Goal: Information Seeking & Learning: Learn about a topic

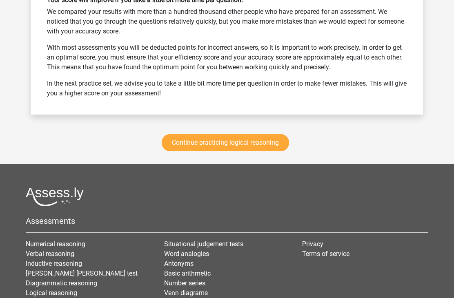
scroll to position [1104, 0]
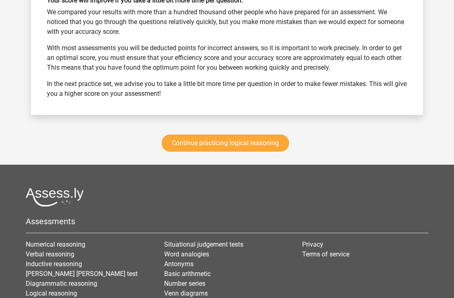
click at [240, 140] on link "Continue practicing logical reasoning" at bounding box center [225, 143] width 127 height 17
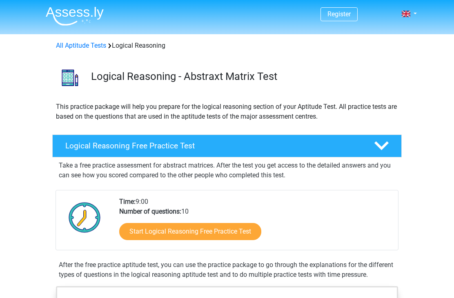
click at [70, 17] on img at bounding box center [75, 16] width 58 height 19
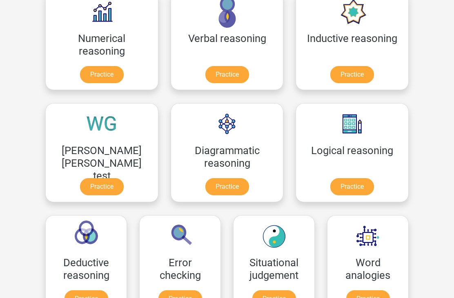
scroll to position [146, 0]
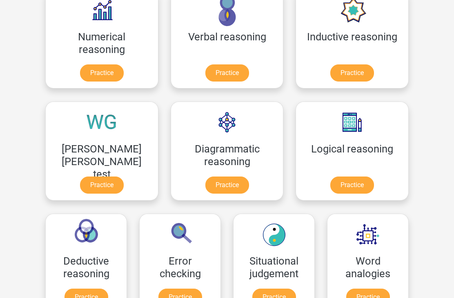
click at [330, 186] on link "Practice" at bounding box center [352, 185] width 44 height 17
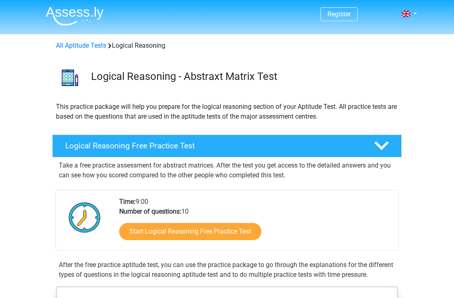
click at [342, 13] on link "Register" at bounding box center [338, 14] width 23 height 8
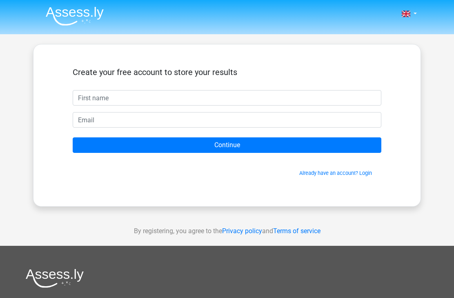
click at [319, 175] on link "Already have an account? Login" at bounding box center [335, 173] width 73 height 6
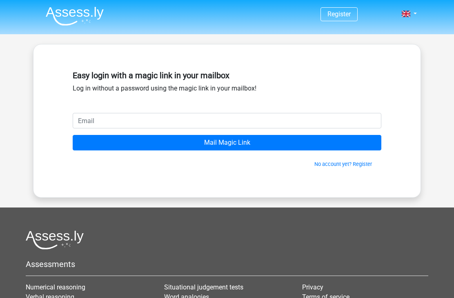
click at [224, 115] on input "email" at bounding box center [227, 121] width 308 height 16
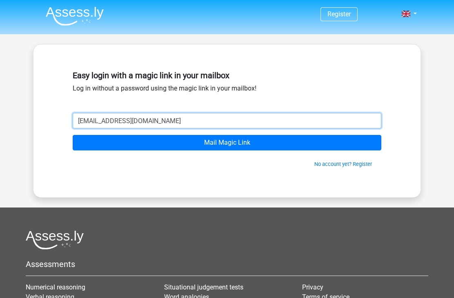
type input "buketpala511@hotmail.com"
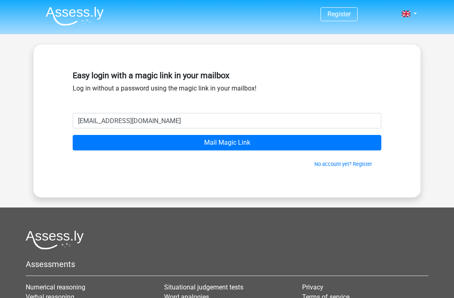
click at [243, 145] on input "Mail Magic Link" at bounding box center [227, 143] width 308 height 16
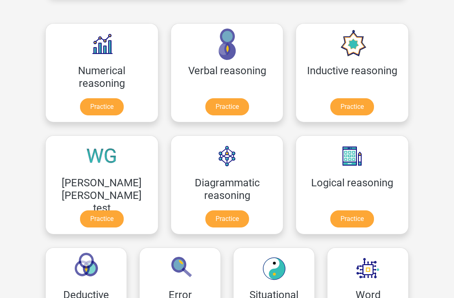
scroll to position [170, 0]
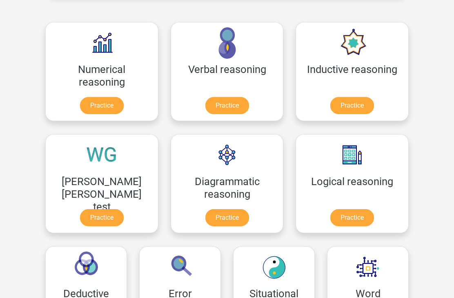
click at [330, 222] on link "Practice" at bounding box center [352, 218] width 44 height 17
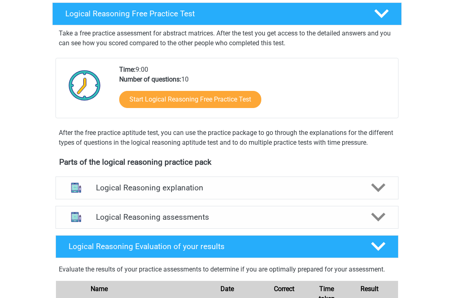
click at [375, 193] on icon at bounding box center [378, 188] width 14 height 14
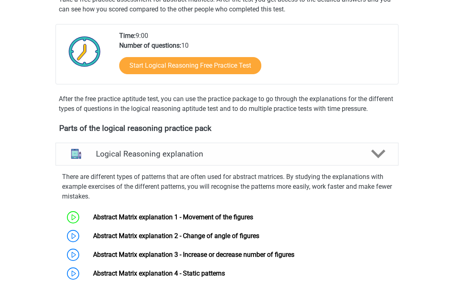
scroll to position [224, 0]
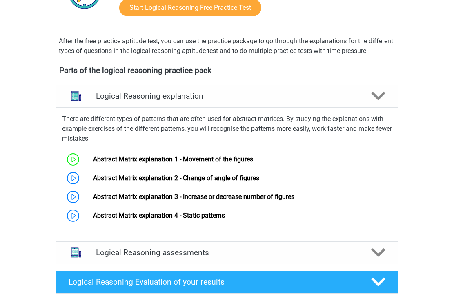
click at [253, 164] on link "Abstract Matrix explanation 1 - Movement of the figures" at bounding box center [173, 160] width 160 height 8
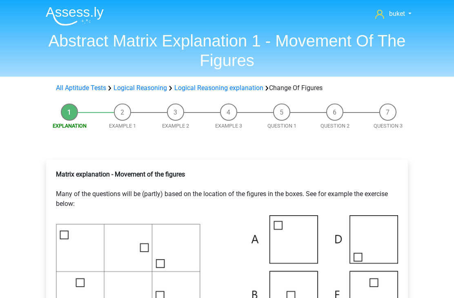
click at [69, 14] on img at bounding box center [75, 16] width 58 height 19
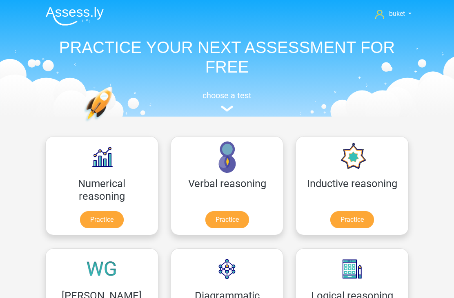
scroll to position [93, 0]
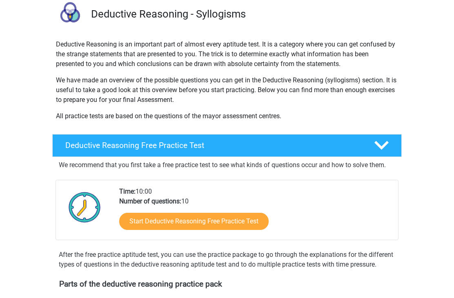
scroll to position [113, 0]
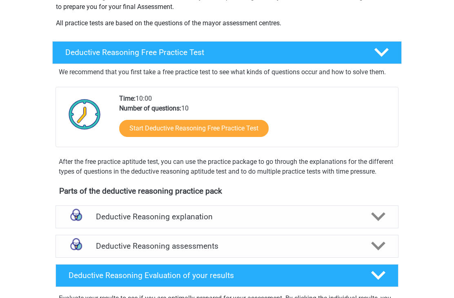
click at [385, 224] on div at bounding box center [377, 217] width 27 height 14
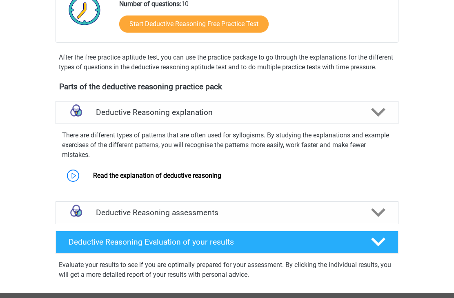
scroll to position [260, 0]
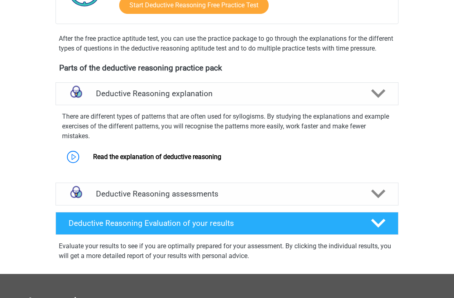
click at [378, 199] on polygon at bounding box center [378, 194] width 14 height 9
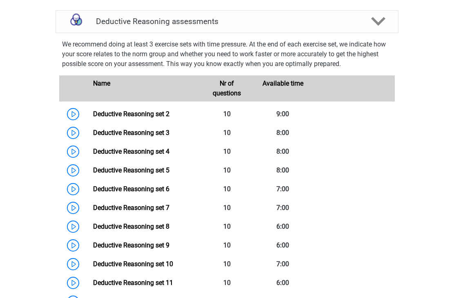
scroll to position [452, 0]
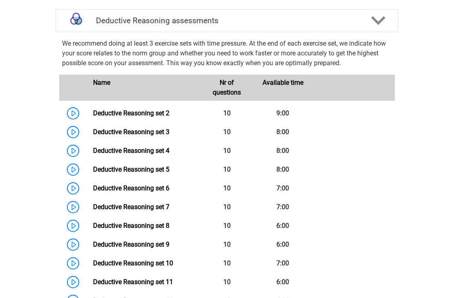
click at [160, 117] on link "Deductive Reasoning set 2" at bounding box center [131, 113] width 76 height 8
click at [159, 117] on link "Deductive Reasoning set 2" at bounding box center [131, 113] width 76 height 8
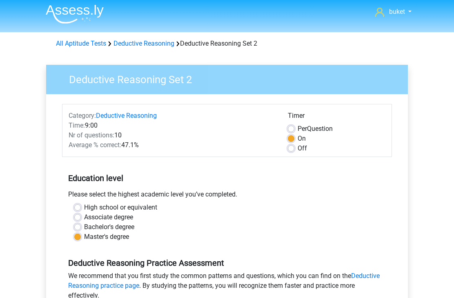
scroll to position [2, 0]
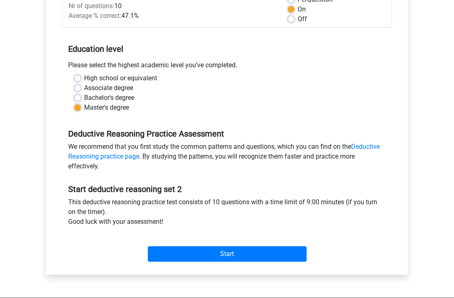
scroll to position [135, 0]
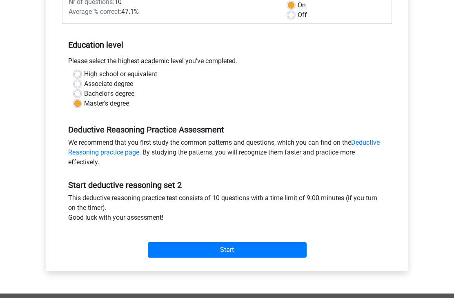
click at [210, 244] on input "Start" at bounding box center [227, 251] width 159 height 16
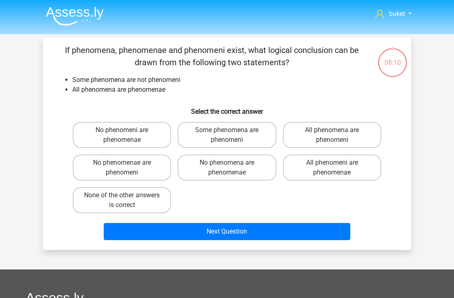
click at [246, 135] on label "Some phenomena are phenomeni" at bounding box center [226, 135] width 98 height 26
click at [232, 135] on input "Some phenomena are phenomeni" at bounding box center [229, 132] width 5 height 5
radio input "true"
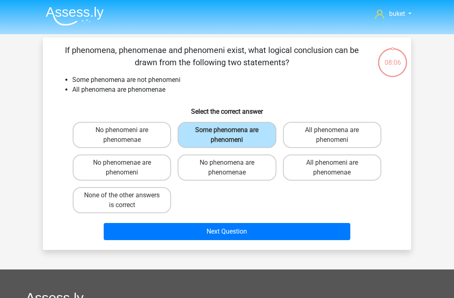
click at [230, 226] on button "Next Question" at bounding box center [227, 231] width 247 height 17
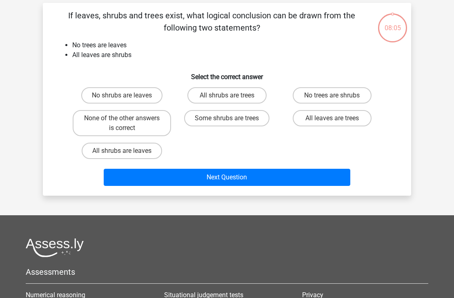
scroll to position [38, 0]
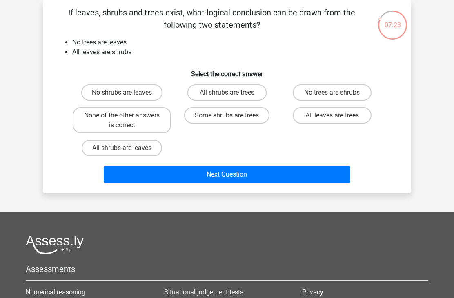
click at [102, 120] on label "None of the other answers is correct" at bounding box center [122, 120] width 98 height 26
click at [122, 120] on input "None of the other answers is correct" at bounding box center [124, 117] width 5 height 5
radio input "true"
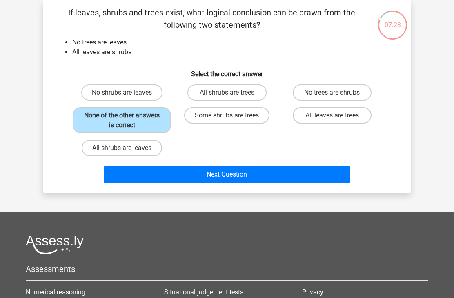
click at [169, 182] on button "Next Question" at bounding box center [227, 174] width 247 height 17
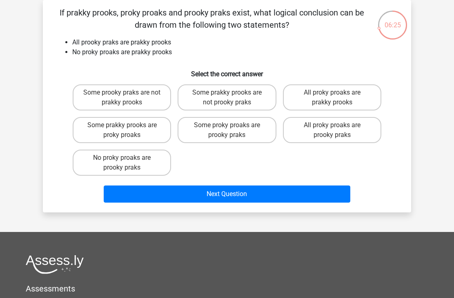
click at [120, 161] on label "No proky proaks are prooky praks" at bounding box center [122, 163] width 98 height 26
click at [122, 161] on input "No proky proaks are prooky praks" at bounding box center [124, 160] width 5 height 5
radio input "true"
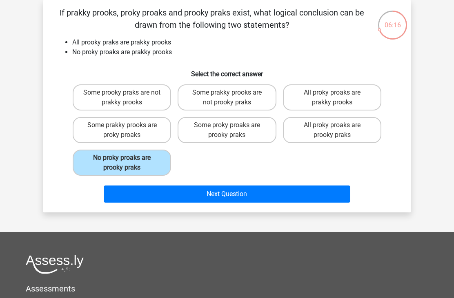
click at [174, 191] on button "Next Question" at bounding box center [227, 194] width 247 height 17
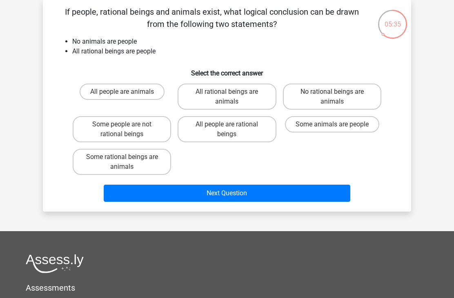
scroll to position [38, 0]
click at [310, 89] on label "No rational beings are animals" at bounding box center [332, 97] width 98 height 26
click at [332, 92] on input "No rational beings are animals" at bounding box center [334, 94] width 5 height 5
radio input "true"
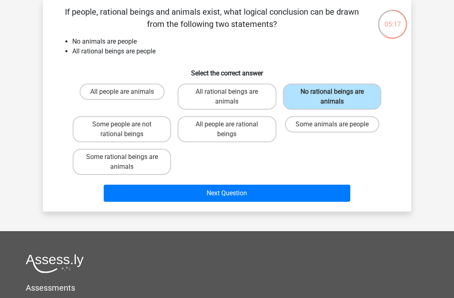
click at [98, 123] on label "Some people are not rational beings" at bounding box center [122, 129] width 98 height 26
click at [122, 124] on input "Some people are not rational beings" at bounding box center [124, 126] width 5 height 5
radio input "true"
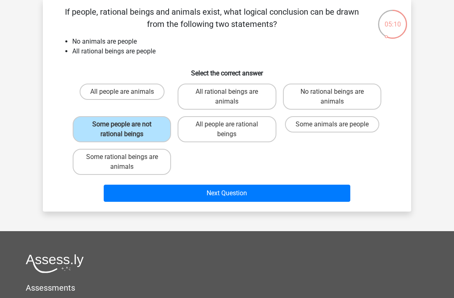
click at [177, 191] on button "Next Question" at bounding box center [227, 193] width 247 height 17
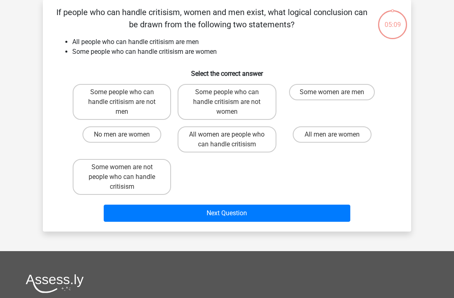
scroll to position [38, 0]
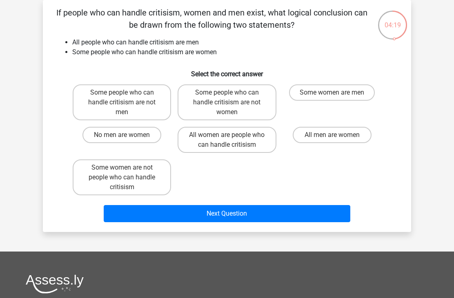
click at [205, 93] on label "Some people who can handle critisism are not women" at bounding box center [226, 102] width 98 height 36
click at [227, 93] on input "Some people who can handle critisism are not women" at bounding box center [229, 95] width 5 height 5
radio input "true"
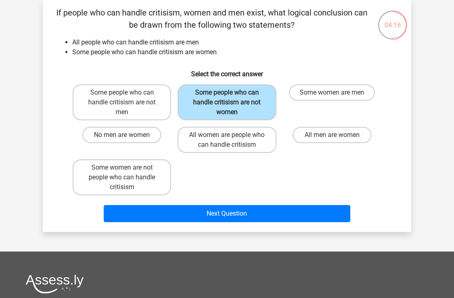
click at [215, 211] on button "Next Question" at bounding box center [227, 213] width 247 height 17
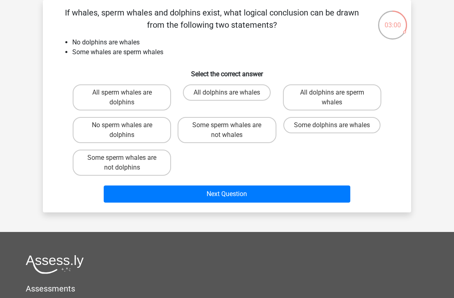
click at [209, 131] on label "Some sperm whales are not whales" at bounding box center [226, 130] width 98 height 26
click at [227, 131] on input "Some sperm whales are not whales" at bounding box center [229, 127] width 5 height 5
radio input "true"
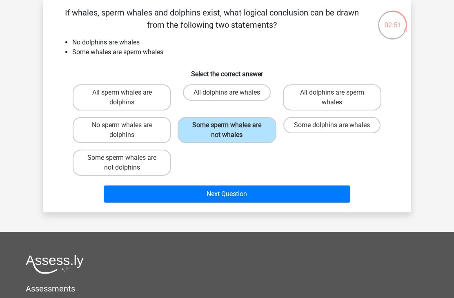
click at [220, 186] on button "Next Question" at bounding box center [227, 194] width 247 height 17
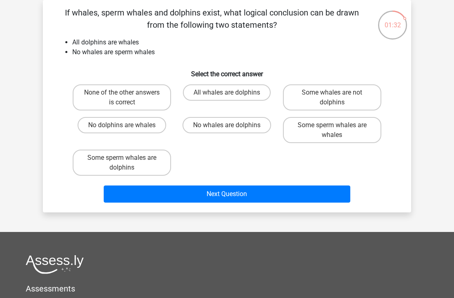
click at [312, 96] on label "Some whales are not dolphins" at bounding box center [332, 97] width 98 height 26
click at [332, 96] on input "Some whales are not dolphins" at bounding box center [334, 95] width 5 height 5
radio input "true"
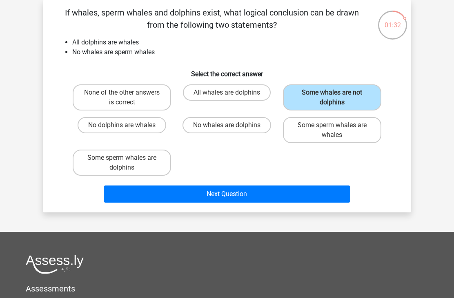
click at [219, 194] on button "Next Question" at bounding box center [227, 194] width 247 height 17
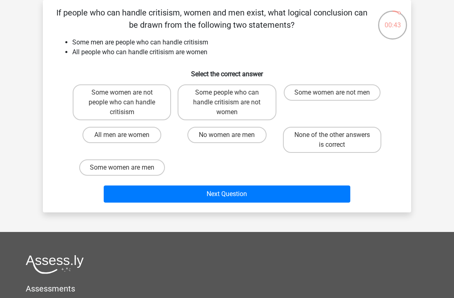
click at [223, 95] on label "Some people who can handle critisism are not women" at bounding box center [226, 102] width 98 height 36
click at [227, 95] on input "Some people who can handle critisism are not women" at bounding box center [229, 95] width 5 height 5
radio input "true"
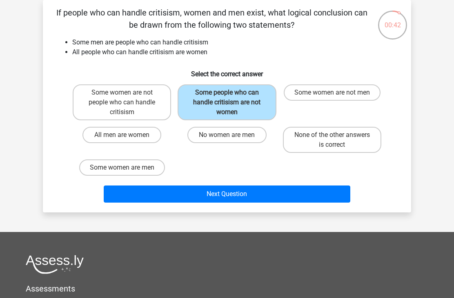
click at [209, 196] on button "Next Question" at bounding box center [227, 194] width 247 height 17
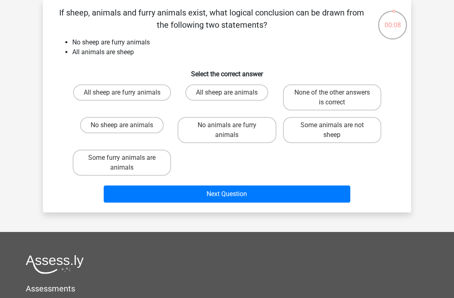
click at [307, 128] on label "Some animals are not sheep" at bounding box center [332, 130] width 98 height 26
click at [332, 128] on input "Some animals are not sheep" at bounding box center [334, 127] width 5 height 5
radio input "true"
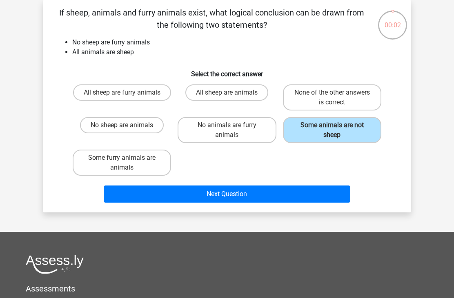
click at [164, 195] on button "Next Question" at bounding box center [227, 194] width 247 height 17
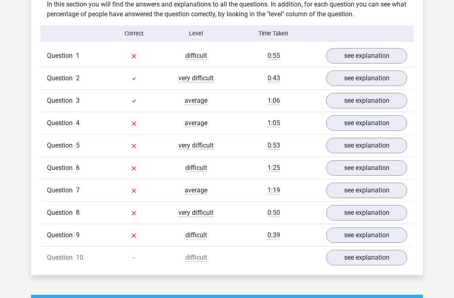
scroll to position [501, 0]
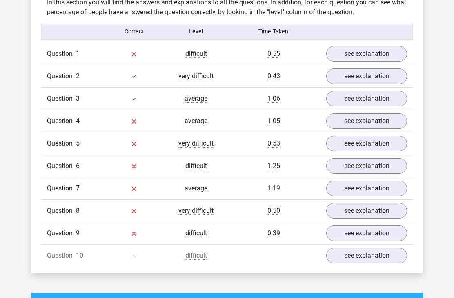
click at [373, 55] on link "see explanation" at bounding box center [366, 54] width 81 height 16
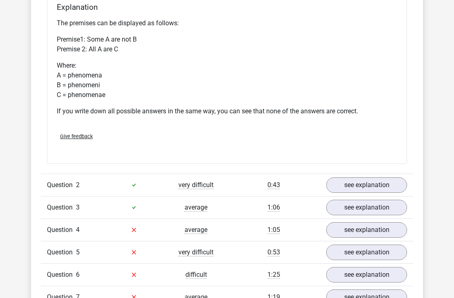
scroll to position [718, 0]
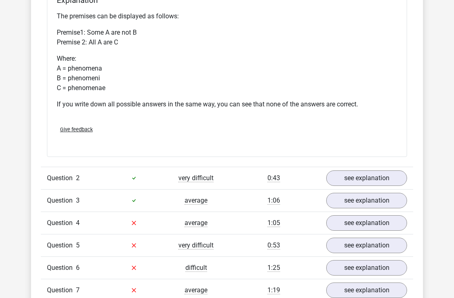
click at [364, 181] on link "see explanation" at bounding box center [366, 179] width 81 height 16
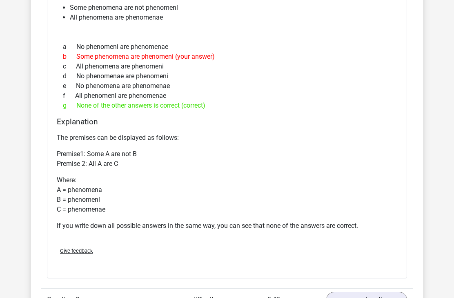
scroll to position [596, 0]
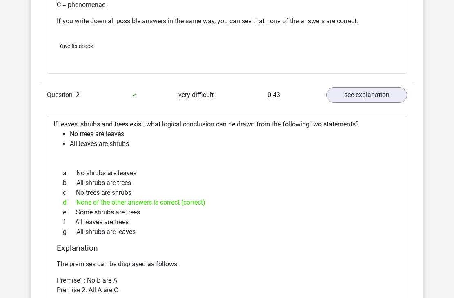
click at [147, 211] on div "e Some shrubs are trees" at bounding box center [227, 213] width 340 height 10
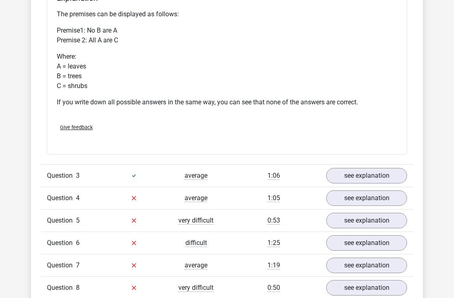
scroll to position [1052, 0]
click at [374, 177] on link "see explanation" at bounding box center [366, 176] width 81 height 16
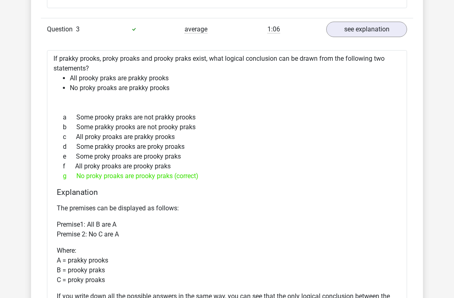
scroll to position [1198, 0]
click at [157, 117] on div "a Some prooky praks are not prakky prooks" at bounding box center [227, 117] width 340 height 10
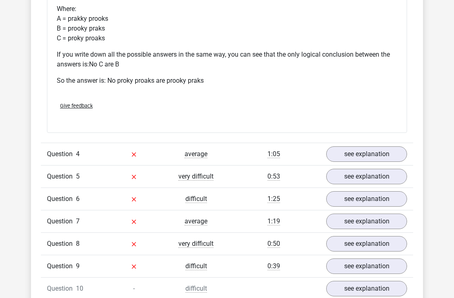
scroll to position [1440, 0]
click at [370, 151] on link "see explanation" at bounding box center [366, 154] width 81 height 16
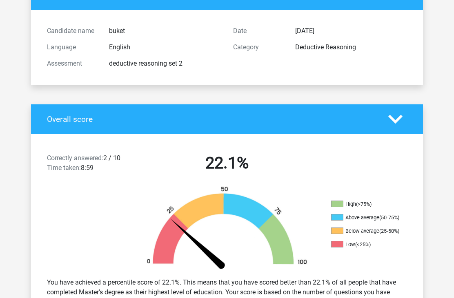
scroll to position [0, 0]
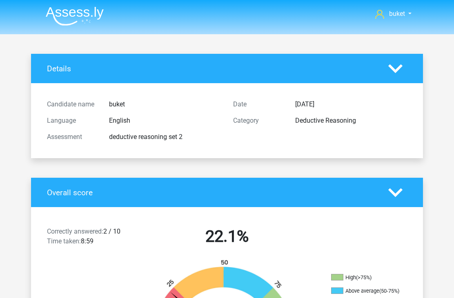
click at [74, 17] on img at bounding box center [75, 16] width 58 height 19
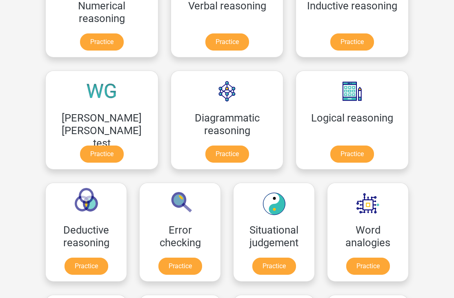
scroll to position [181, 0]
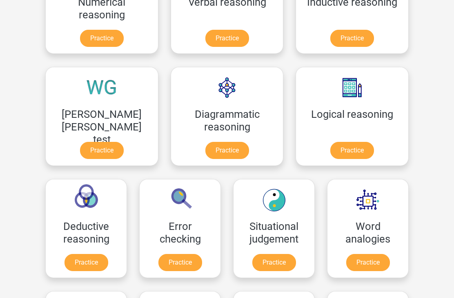
click at [108, 255] on link "Practice" at bounding box center [86, 263] width 44 height 17
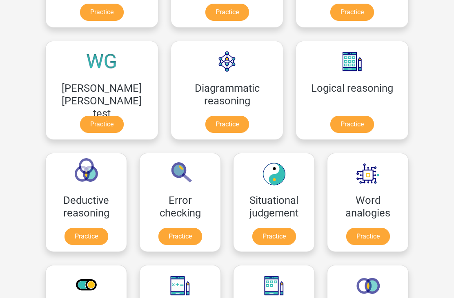
click at [202, 228] on link "Practice" at bounding box center [180, 236] width 44 height 17
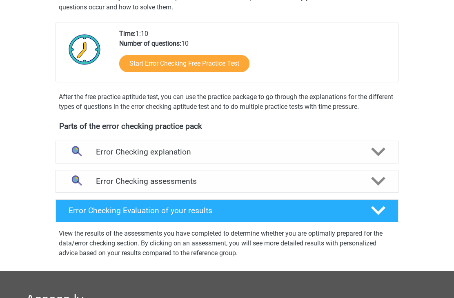
click at [367, 152] on div at bounding box center [377, 152] width 27 height 14
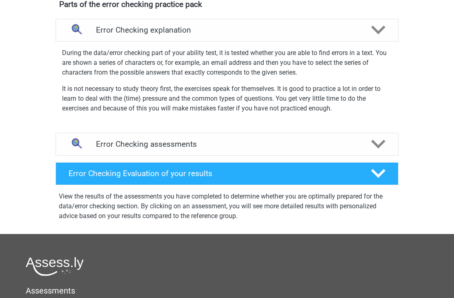
scroll to position [290, 0]
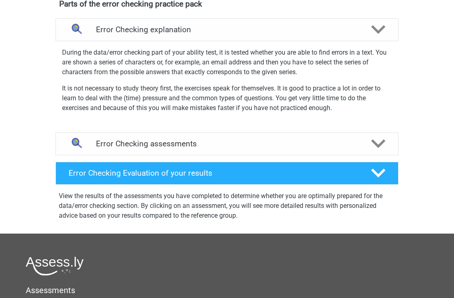
click at [372, 142] on polygon at bounding box center [378, 144] width 14 height 9
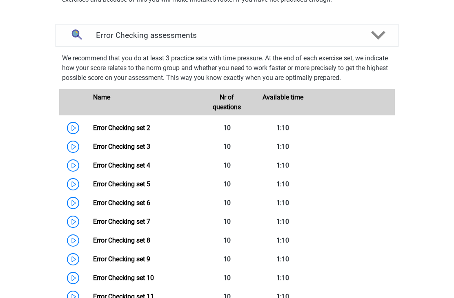
scroll to position [399, 0]
click at [146, 167] on link "Error Checking set 4" at bounding box center [121, 166] width 57 height 8
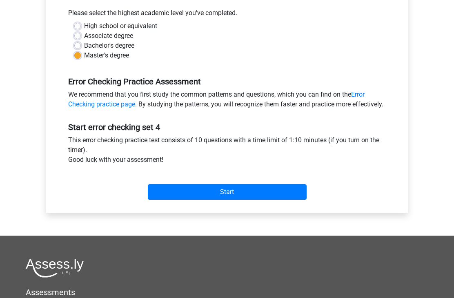
scroll to position [182, 0]
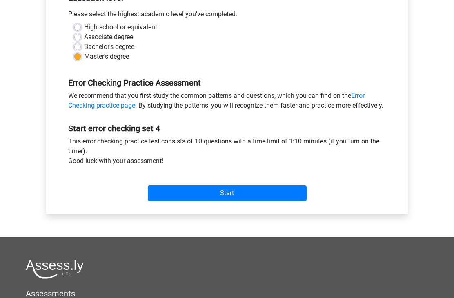
click at [236, 200] on input "Start" at bounding box center [227, 194] width 159 height 16
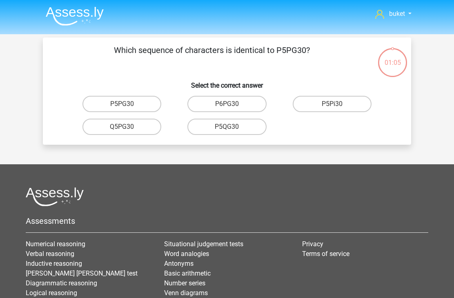
click at [134, 100] on label "P5PG30" at bounding box center [121, 104] width 79 height 16
click at [127, 104] on input "P5PG30" at bounding box center [124, 106] width 5 height 5
radio input "true"
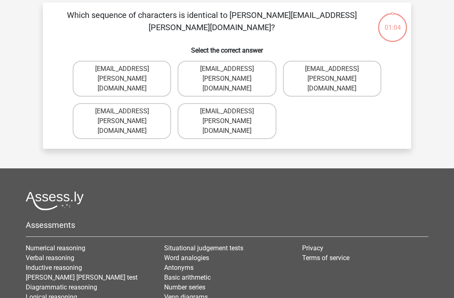
scroll to position [38, 0]
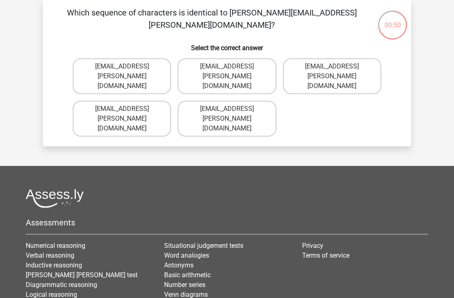
click at [136, 101] on label "Evie+Pierson@hotmail.co.com" at bounding box center [122, 119] width 98 height 36
click at [127, 109] on input "Evie+Pierson@hotmail.co.com" at bounding box center [124, 111] width 5 height 5
radio input "true"
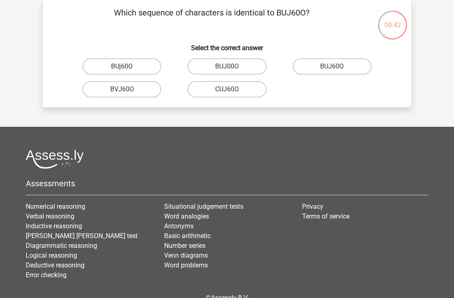
click at [324, 65] on label "BUJ60O" at bounding box center [332, 66] width 79 height 16
click at [332, 67] on input "BUJ60O" at bounding box center [334, 69] width 5 height 5
radio input "true"
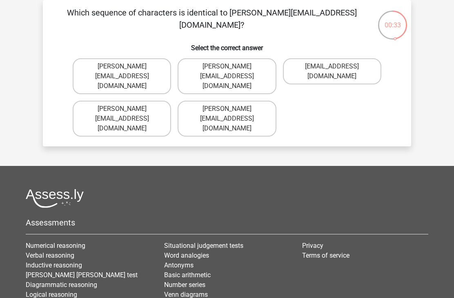
click at [123, 67] on label "Sophia.Vanderbilt@joymail.uk.com" at bounding box center [122, 76] width 98 height 36
click at [123, 67] on input "Sophia.Vanderbilt@joymail.uk.com" at bounding box center [124, 69] width 5 height 5
radio input "true"
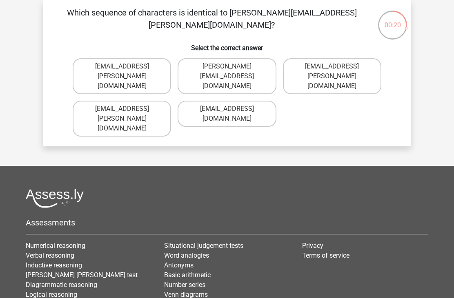
click at [348, 64] on label "Oscar+Adams@hotmail.br" at bounding box center [332, 76] width 98 height 36
click at [337, 67] on input "Oscar+Adams@hotmail.br" at bounding box center [334, 69] width 5 height 5
radio input "true"
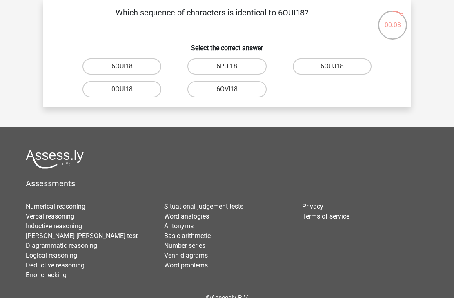
click at [110, 68] on label "6OUI18" at bounding box center [121, 66] width 79 height 16
click at [122, 68] on input "6OUI18" at bounding box center [124, 69] width 5 height 5
radio input "true"
click at [117, 91] on label "15030T" at bounding box center [121, 89] width 79 height 16
click at [122, 91] on input "15030T" at bounding box center [124, 91] width 5 height 5
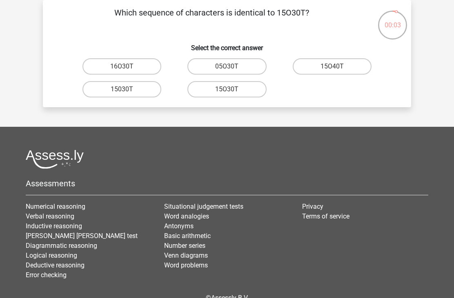
radio input "true"
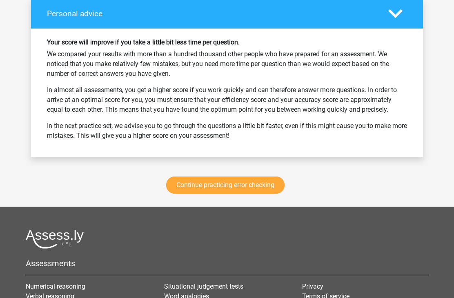
scroll to position [1059, 0]
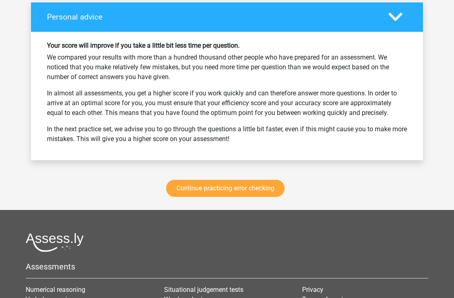
click at [257, 189] on link "Continue practicing error checking" at bounding box center [225, 188] width 118 height 17
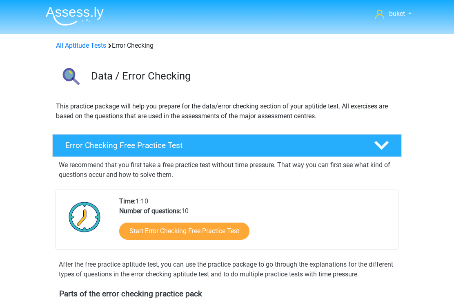
scroll to position [335, 0]
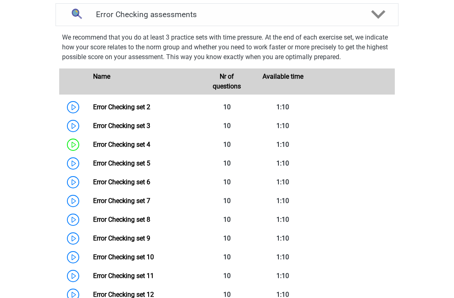
click at [140, 165] on link "Error Checking set 5" at bounding box center [121, 164] width 57 height 8
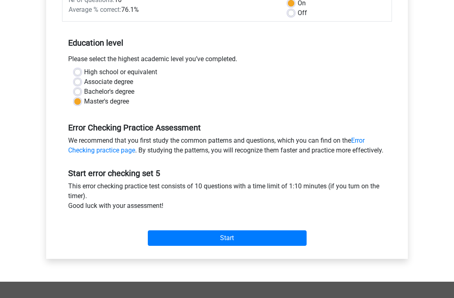
scroll to position [152, 0]
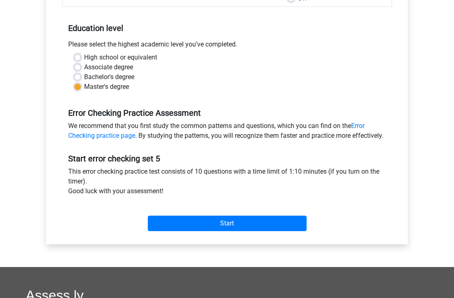
click at [241, 231] on input "Start" at bounding box center [227, 224] width 159 height 16
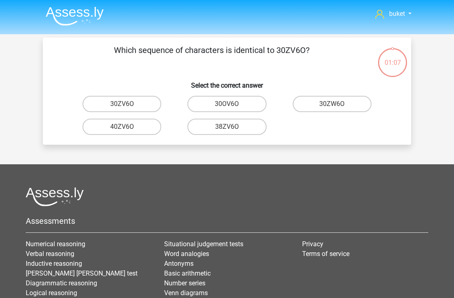
click at [118, 103] on label "30ZV6O" at bounding box center [121, 104] width 79 height 16
click at [122, 104] on input "30ZV6O" at bounding box center [124, 106] width 5 height 5
radio input "true"
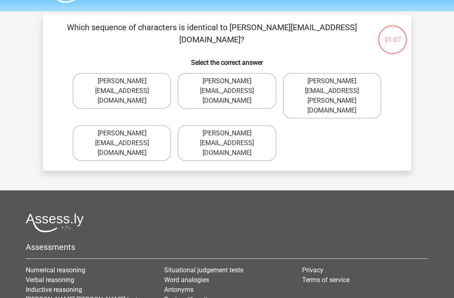
scroll to position [38, 0]
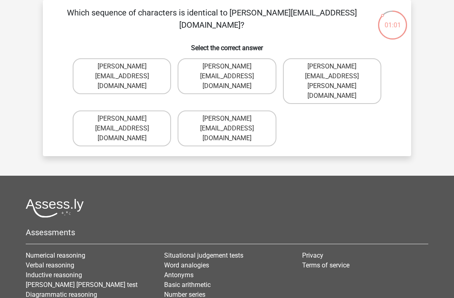
click at [126, 68] on input "[PERSON_NAME][EMAIL_ADDRESS][DOMAIN_NAME]" at bounding box center [124, 69] width 5 height 5
radio input "true"
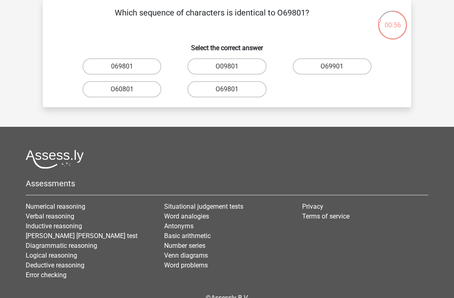
click at [129, 68] on label "069801" at bounding box center [121, 66] width 79 height 16
click at [127, 68] on input "069801" at bounding box center [124, 69] width 5 height 5
radio input "true"
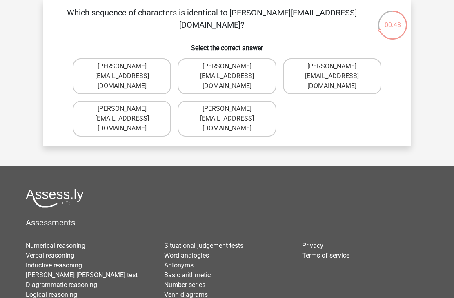
click at [132, 73] on label "[PERSON_NAME][EMAIL_ADDRESS][DOMAIN_NAME]" at bounding box center [122, 76] width 98 height 36
click at [127, 72] on input "[PERSON_NAME][EMAIL_ADDRESS][DOMAIN_NAME]" at bounding box center [124, 69] width 5 height 5
radio input "true"
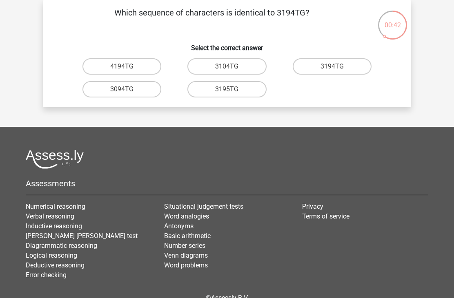
click at [326, 67] on label "3194TG" at bounding box center [332, 66] width 79 height 16
click at [332, 67] on input "3194TG" at bounding box center [334, 69] width 5 height 5
radio input "true"
click at [118, 95] on label "SiO6C0" at bounding box center [121, 89] width 79 height 16
click at [122, 95] on input "SiO6C0" at bounding box center [124, 91] width 5 height 5
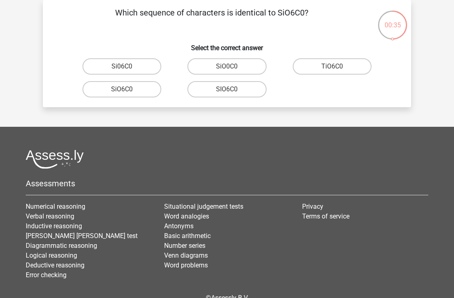
radio input "true"
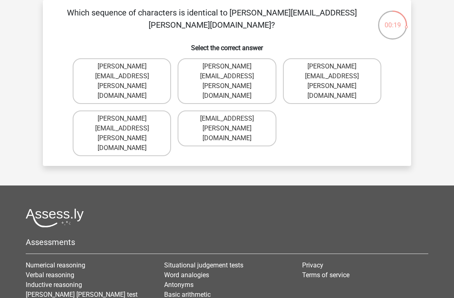
click at [222, 69] on label "Connor.Clarke@hotmails.gr" at bounding box center [226, 81] width 98 height 46
click at [227, 69] on input "Connor.Clarke@hotmails.gr" at bounding box center [229, 69] width 5 height 5
radio input "true"
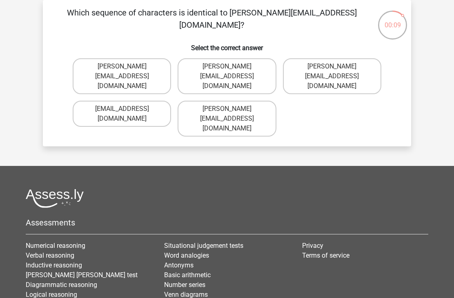
click at [131, 63] on label "Ella-Clay@email.uk.co" at bounding box center [122, 76] width 98 height 36
click at [127, 67] on input "Ella-Clay@email.uk.co" at bounding box center [124, 69] width 5 height 5
radio input "true"
click at [141, 65] on label "Jacob_King@memail.gl" at bounding box center [122, 76] width 98 height 36
click at [127, 67] on input "Jacob_King@memail.gl" at bounding box center [124, 69] width 5 height 5
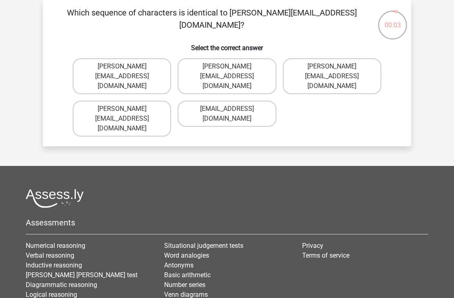
radio input "true"
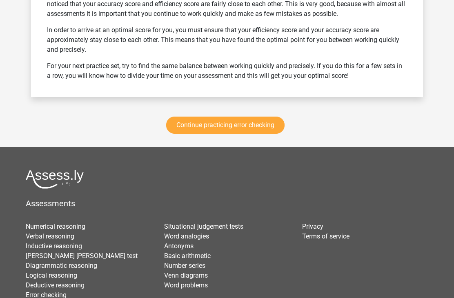
scroll to position [1122, 0]
click at [224, 127] on link "Continue practicing error checking" at bounding box center [225, 125] width 118 height 17
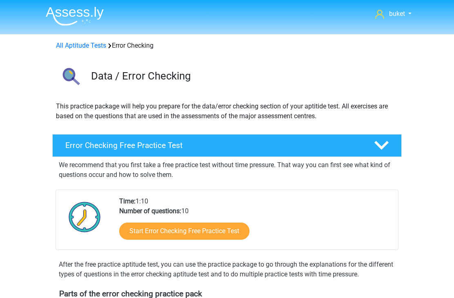
scroll to position [335, 0]
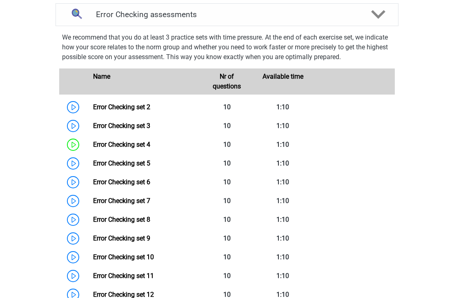
click at [131, 180] on link "Error Checking set 6" at bounding box center [121, 182] width 57 height 8
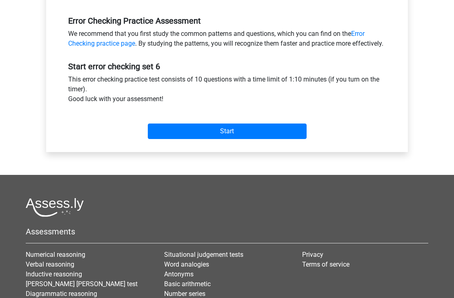
scroll to position [280, 0]
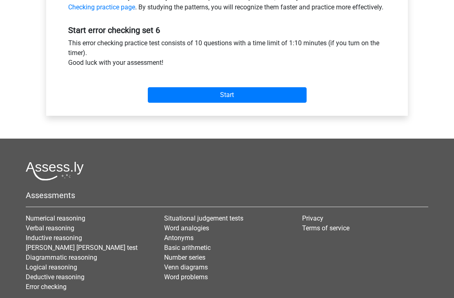
click at [265, 95] on div "Start" at bounding box center [227, 89] width 330 height 29
click at [226, 103] on input "Start" at bounding box center [227, 96] width 159 height 16
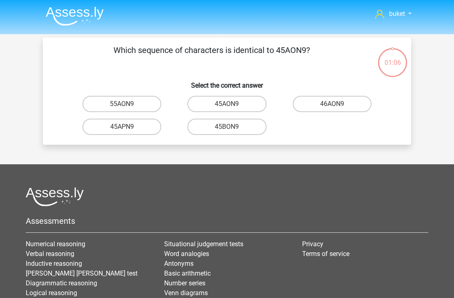
click at [228, 107] on input "45AON9" at bounding box center [229, 106] width 5 height 5
radio input "true"
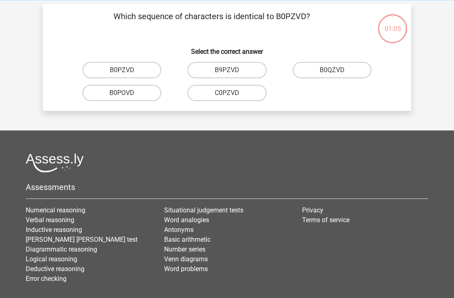
scroll to position [38, 0]
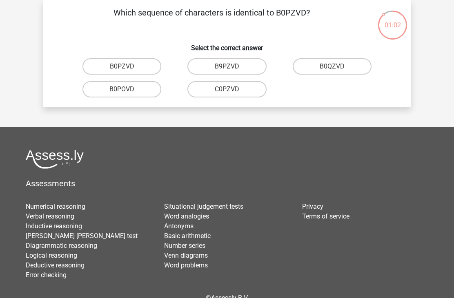
click at [126, 62] on label "B0PZVD" at bounding box center [121, 66] width 79 height 16
click at [126, 67] on input "B0PZVD" at bounding box center [124, 69] width 5 height 5
radio input "true"
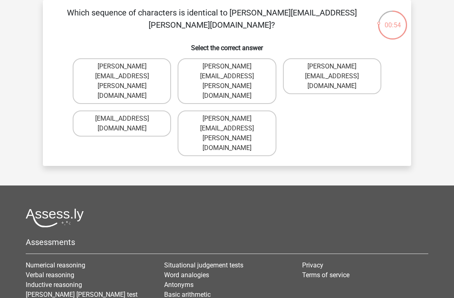
click at [143, 111] on label "Geory+Knight@joinmail.com.uk" at bounding box center [122, 124] width 98 height 26
click at [127, 119] on input "Geory+Knight@joinmail.com.uk" at bounding box center [124, 121] width 5 height 5
radio input "true"
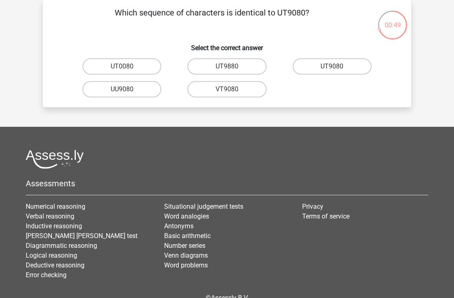
click at [323, 67] on label "UT9080" at bounding box center [332, 66] width 79 height 16
click at [332, 67] on input "UT9080" at bounding box center [334, 69] width 5 height 5
radio input "true"
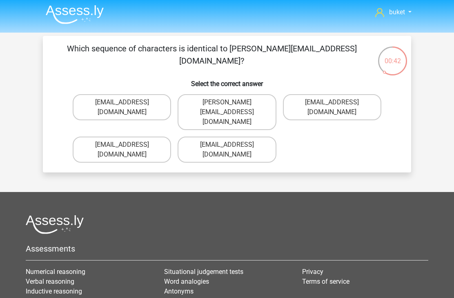
scroll to position [0, 0]
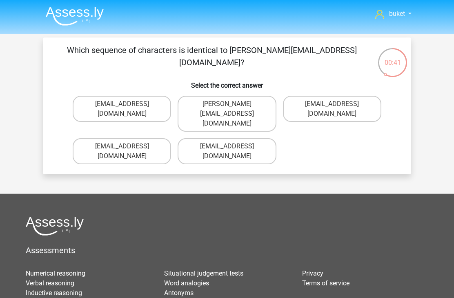
click at [131, 140] on label "Freya-Burns@joinmail.uk.co" at bounding box center [122, 151] width 98 height 26
click at [127, 146] on input "Freya-Burns@joinmail.uk.co" at bounding box center [124, 148] width 5 height 5
radio input "true"
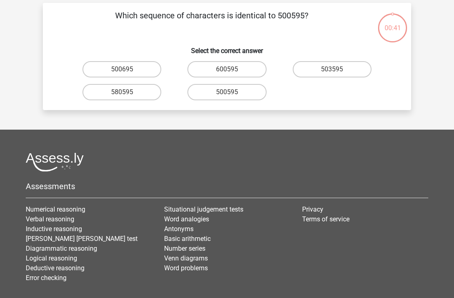
scroll to position [38, 0]
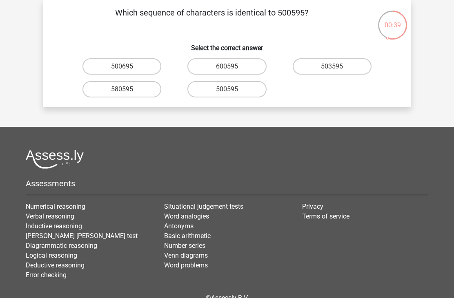
click at [227, 93] on input "500595" at bounding box center [229, 91] width 5 height 5
radio input "true"
click at [114, 66] on label "P10PB6" at bounding box center [121, 66] width 79 height 16
click at [122, 67] on input "P10PB6" at bounding box center [124, 69] width 5 height 5
radio input "true"
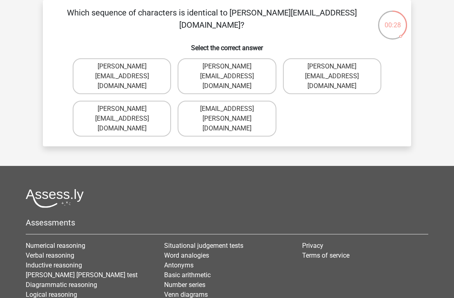
click at [132, 67] on label "Evelyn-Carpenter@e-mail.com.uk" at bounding box center [122, 76] width 98 height 36
click at [127, 67] on input "Evelyn-Carpenter@e-mail.com.uk" at bounding box center [124, 69] width 5 height 5
radio input "true"
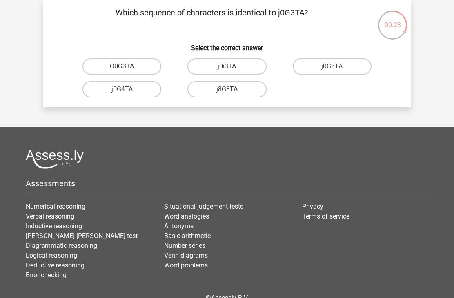
click at [324, 66] on label "j0G3TA" at bounding box center [332, 66] width 79 height 16
click at [332, 67] on input "j0G3TA" at bounding box center [334, 69] width 5 height 5
radio input "true"
click at [118, 66] on label "E0000T" at bounding box center [121, 66] width 79 height 16
click at [122, 67] on input "E0000T" at bounding box center [124, 69] width 5 height 5
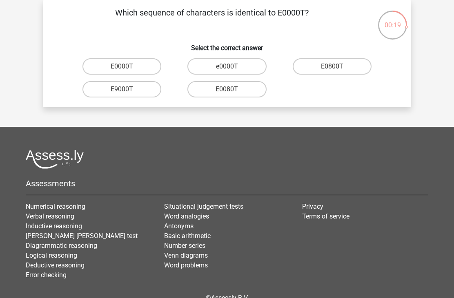
radio input "true"
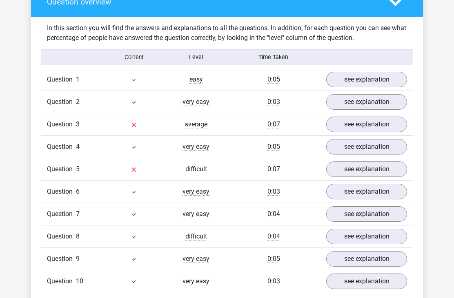
scroll to position [476, 0]
click at [386, 127] on link "see explanation" at bounding box center [366, 125] width 81 height 16
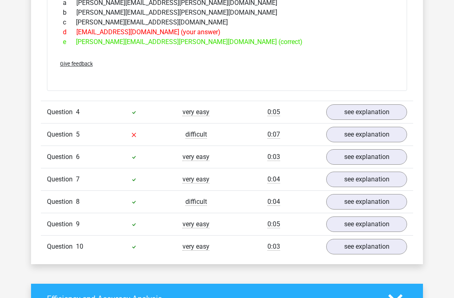
scroll to position [650, 0]
click at [369, 134] on link "see explanation" at bounding box center [366, 135] width 81 height 16
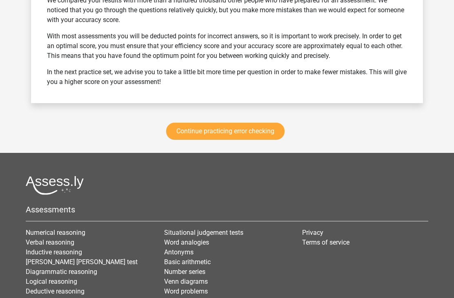
scroll to position [1384, 0]
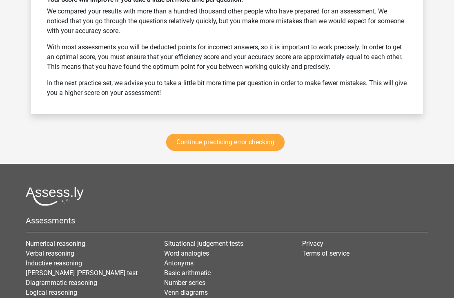
click at [254, 146] on link "Continue practicing error checking" at bounding box center [225, 142] width 118 height 17
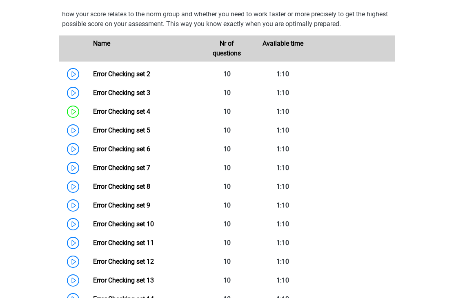
scroll to position [366, 0]
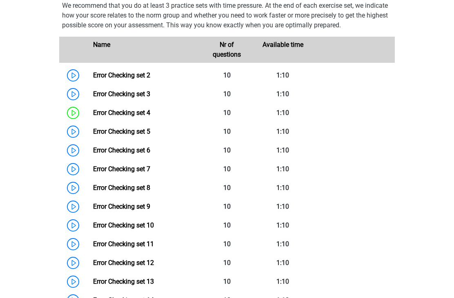
click at [144, 187] on link "Error Checking set 8" at bounding box center [121, 188] width 57 height 8
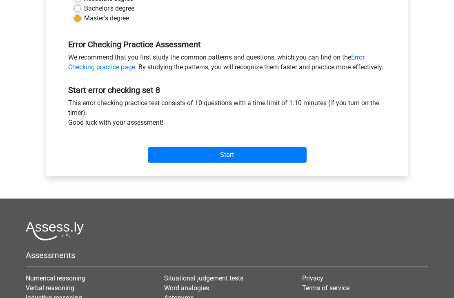
scroll to position [220, 0]
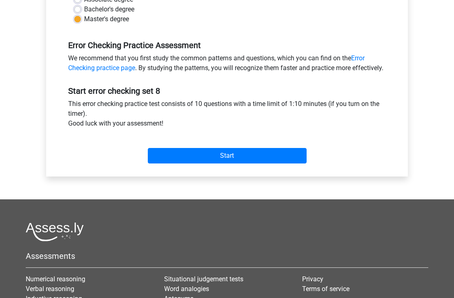
click at [230, 164] on input "Start" at bounding box center [227, 157] width 159 height 16
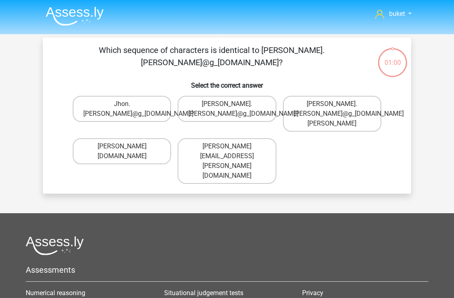
click at [218, 104] on label "[PERSON_NAME].[PERSON_NAME]@g_[DOMAIN_NAME]" at bounding box center [226, 109] width 98 height 26
click at [227, 104] on input "[PERSON_NAME].[PERSON_NAME]@g_[DOMAIN_NAME]" at bounding box center [229, 106] width 5 height 5
radio input "true"
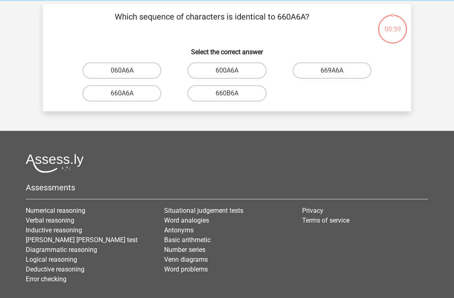
scroll to position [38, 0]
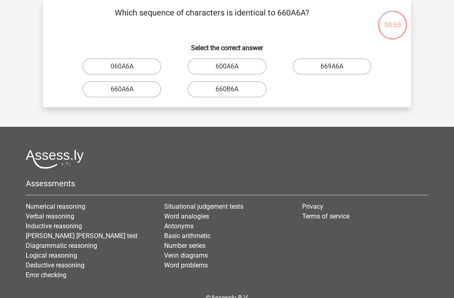
click at [124, 91] on input "660A6A" at bounding box center [124, 91] width 5 height 5
radio input "true"
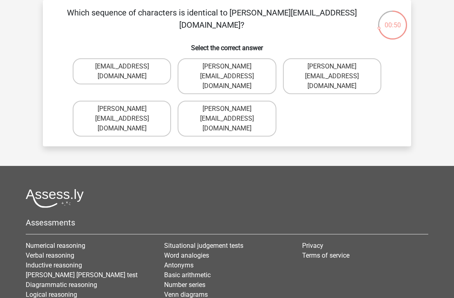
click at [136, 101] on label "Noah-Dern@Gmail.co.uk" at bounding box center [122, 119] width 98 height 36
click at [127, 109] on input "Noah-Dern@Gmail.co.uk" at bounding box center [124, 111] width 5 height 5
radio input "true"
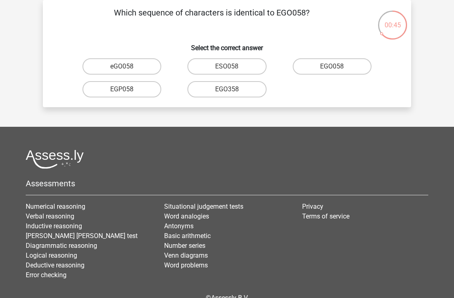
click at [326, 67] on label "EGO058" at bounding box center [332, 66] width 79 height 16
click at [332, 67] on input "EGO058" at bounding box center [334, 69] width 5 height 5
radio input "true"
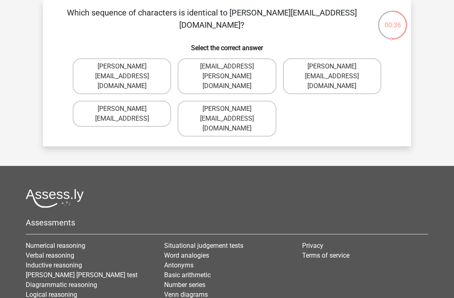
click at [320, 71] on label "Freya.Chamberlain@e-mail.com" at bounding box center [332, 76] width 98 height 36
click at [332, 71] on input "Freya.Chamberlain@e-mail.com" at bounding box center [334, 69] width 5 height 5
radio input "true"
click at [338, 72] on label "Elsie-Land@joinedmail.co.com" at bounding box center [332, 76] width 98 height 36
click at [337, 72] on input "Elsie-Land@joinedmail.co.com" at bounding box center [334, 69] width 5 height 5
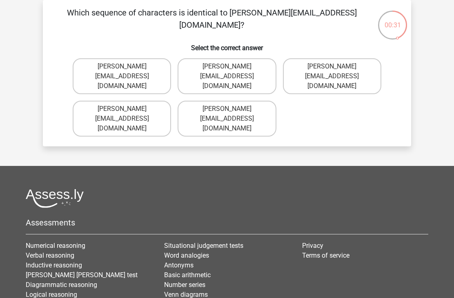
radio input "true"
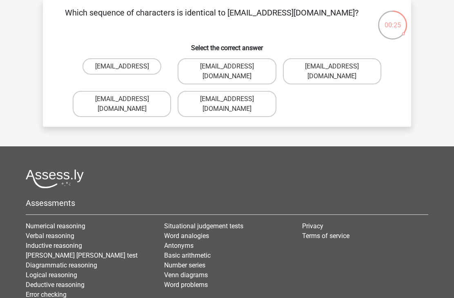
click at [230, 64] on label "Oscar.King@hotmail.com" at bounding box center [226, 71] width 98 height 26
click at [230, 67] on input "Oscar.King@hotmail.com" at bounding box center [229, 69] width 5 height 5
radio input "true"
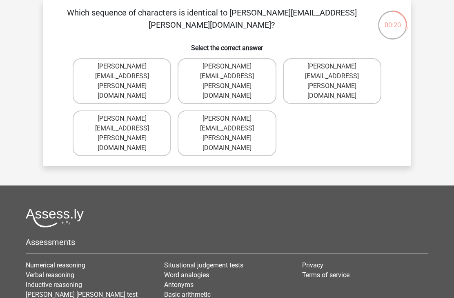
click at [232, 64] on label "Jake.Jackson@hotmale.uk.com" at bounding box center [226, 81] width 98 height 46
click at [232, 67] on input "Jake.Jackson@hotmale.uk.com" at bounding box center [229, 69] width 5 height 5
radio input "true"
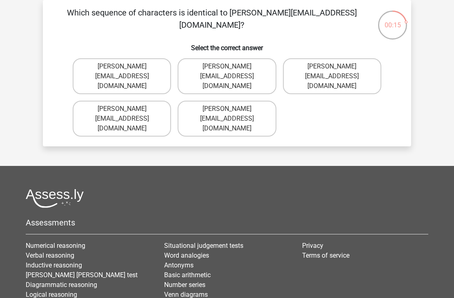
click at [244, 101] on label "Grace-Roberts@e-mail.gr" at bounding box center [226, 119] width 98 height 36
click at [232, 109] on input "Grace-Roberts@e-mail.gr" at bounding box center [229, 111] width 5 height 5
radio input "true"
click at [133, 67] on label "Joshua+Bond@gmail.uk.com" at bounding box center [122, 76] width 98 height 36
click at [127, 67] on input "Joshua+Bond@gmail.uk.com" at bounding box center [124, 69] width 5 height 5
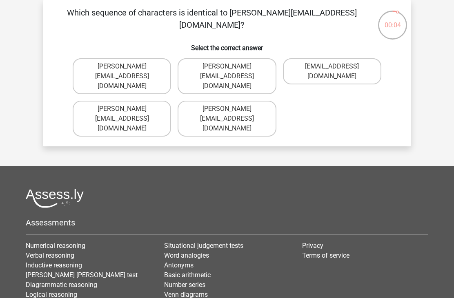
radio input "true"
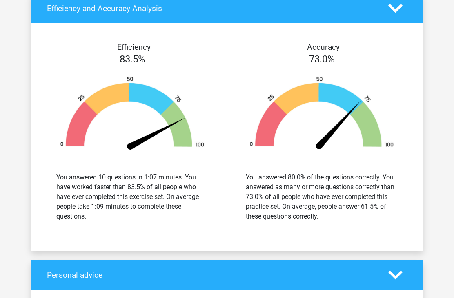
scroll to position [557, 0]
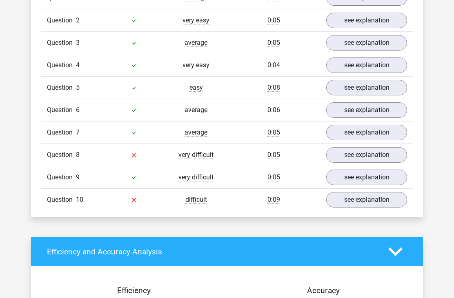
click at [368, 159] on link "see explanation" at bounding box center [366, 155] width 81 height 16
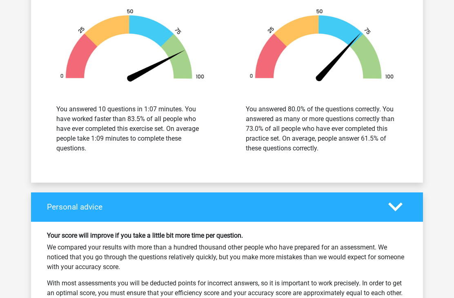
scroll to position [1068, 0]
